Goal: Book appointment/travel/reservation

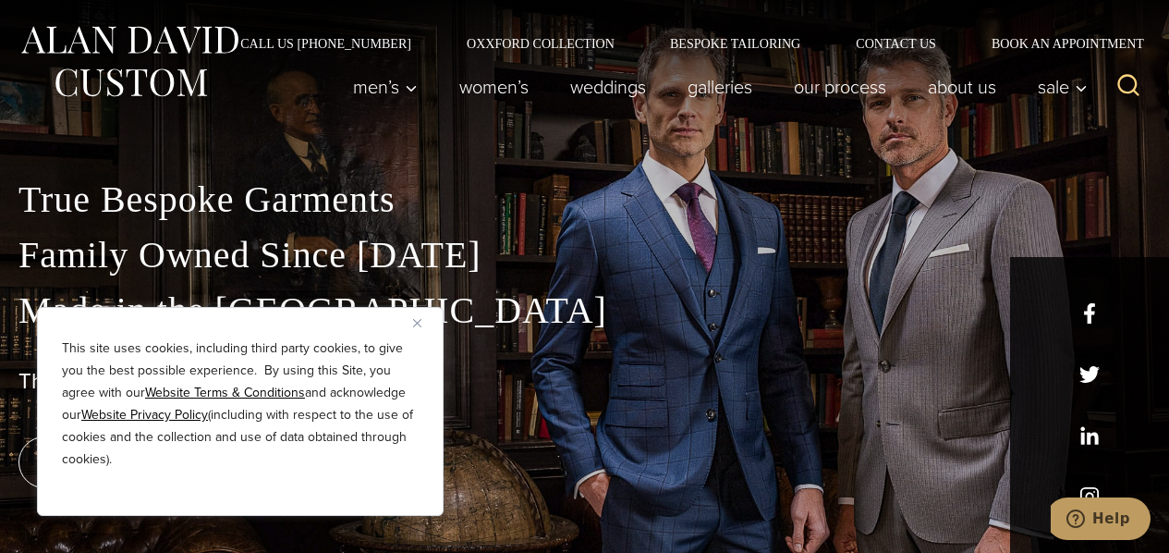
click at [419, 324] on img "Close" at bounding box center [417, 323] width 8 height 8
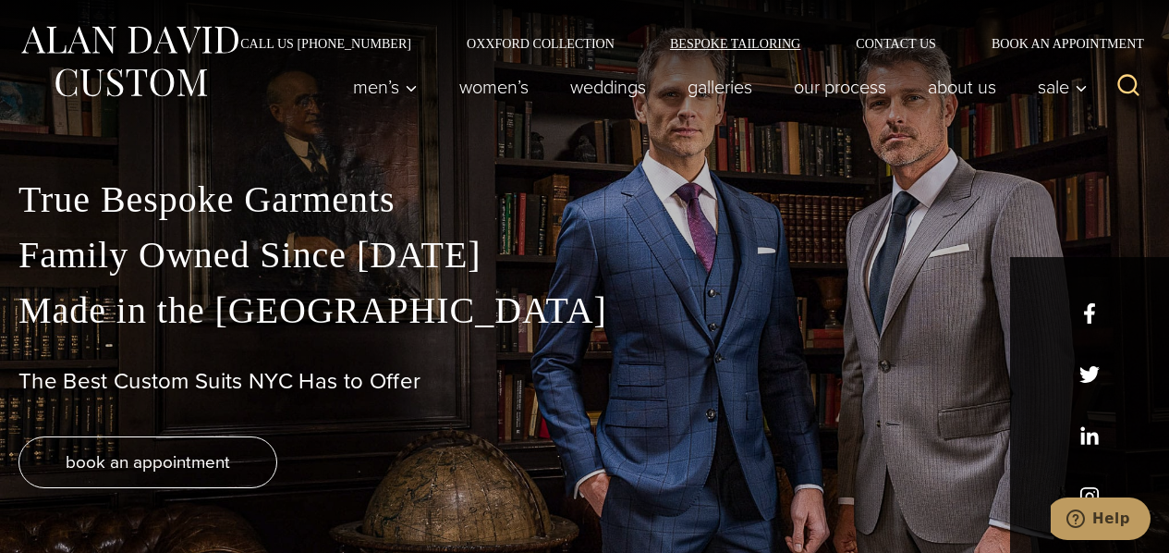
click at [697, 44] on link "Bespoke Tailoring" at bounding box center [735, 43] width 186 height 13
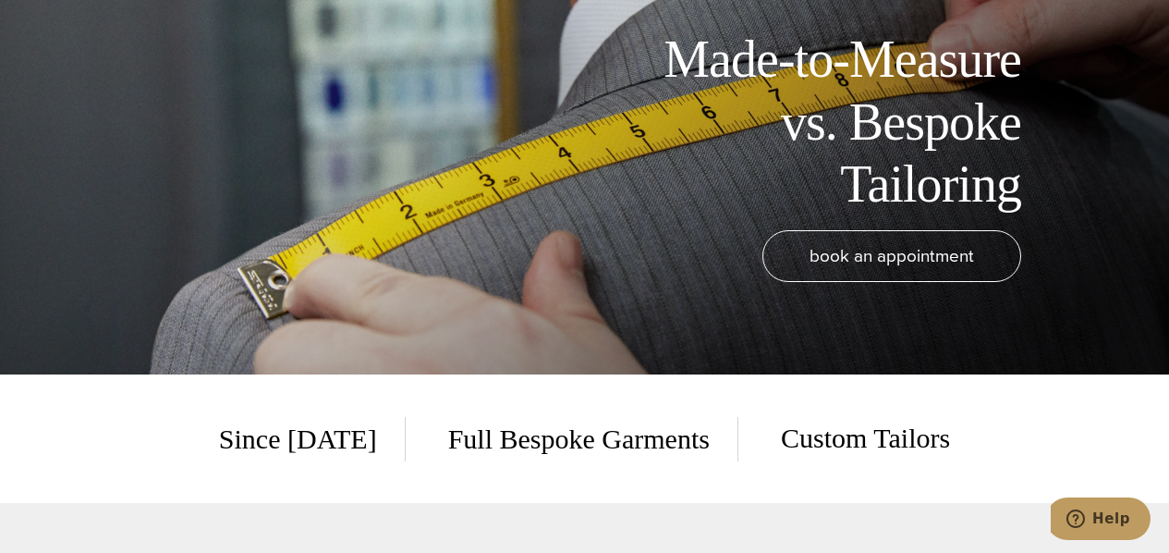
scroll to position [185, 0]
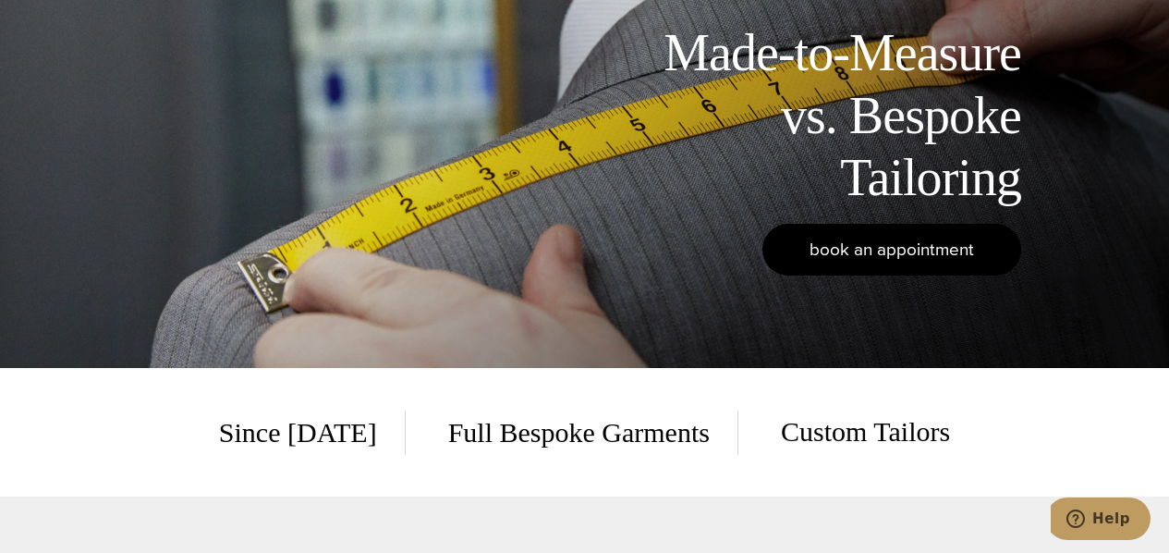
click at [883, 254] on span "book an appointment" at bounding box center [892, 249] width 164 height 27
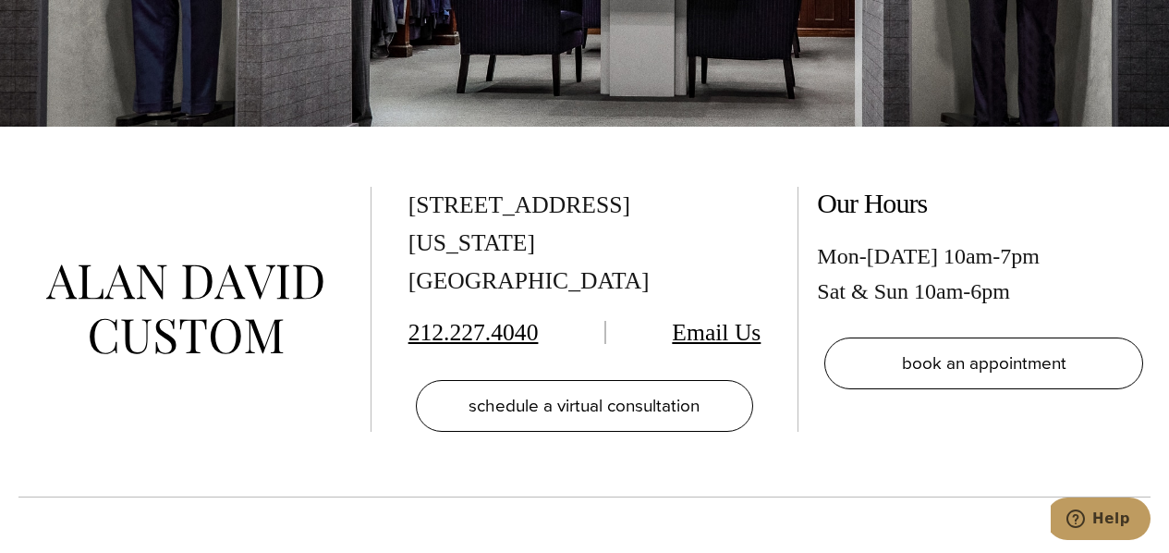
scroll to position [3419, 0]
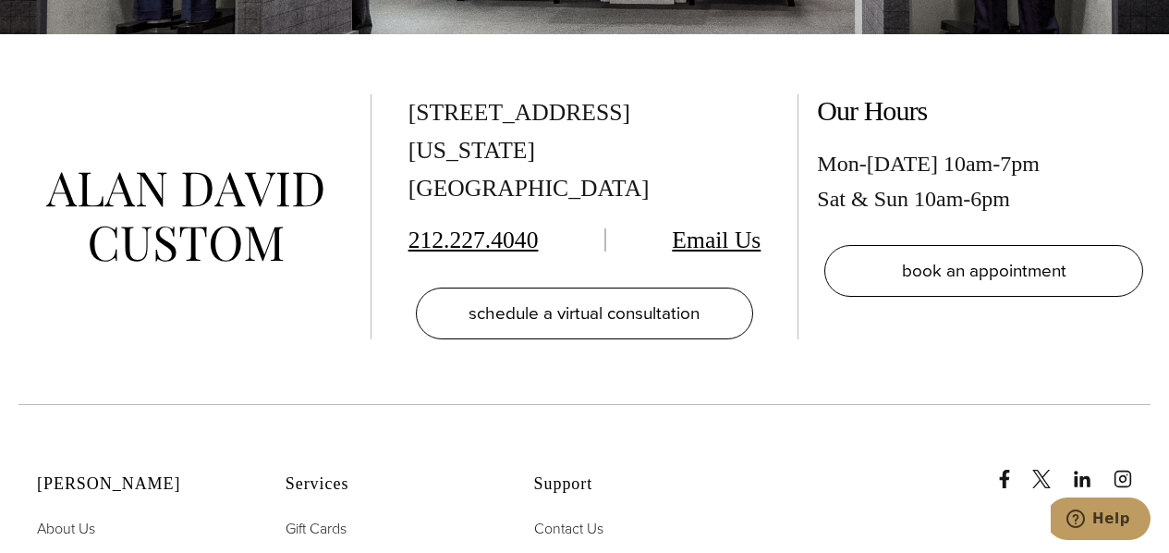
click at [570, 306] on div "515 Madison Ave, Suite 301 New York, NY 10022 212.227.4040 Email Us schedule a …" at bounding box center [584, 219] width 1169 height 370
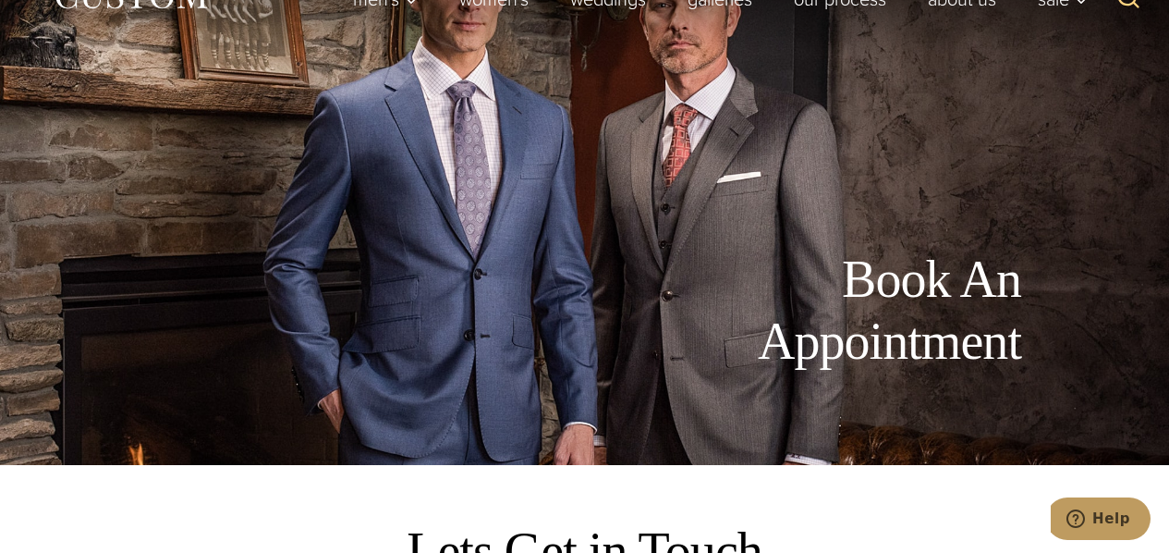
scroll to position [0, 0]
